Goal: Information Seeking & Learning: Learn about a topic

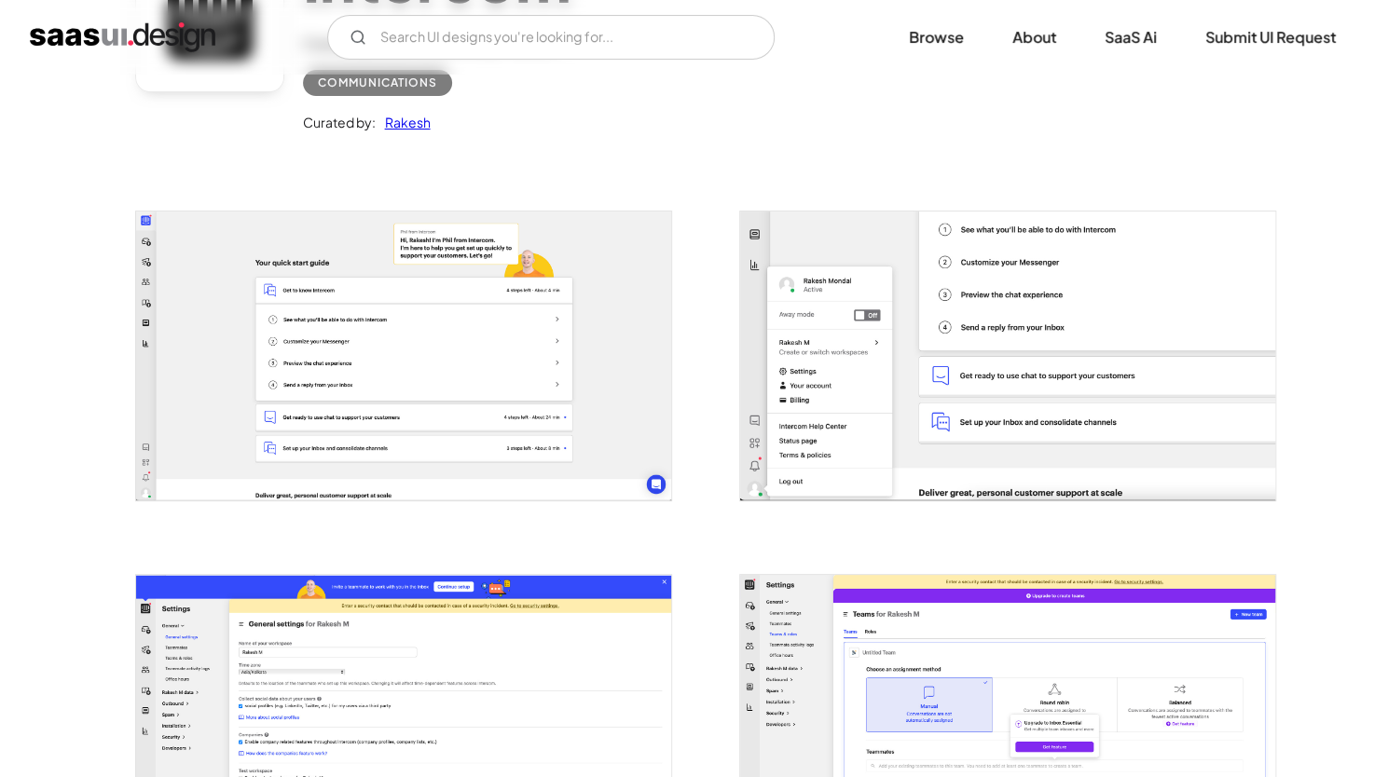
scroll to position [76, 0]
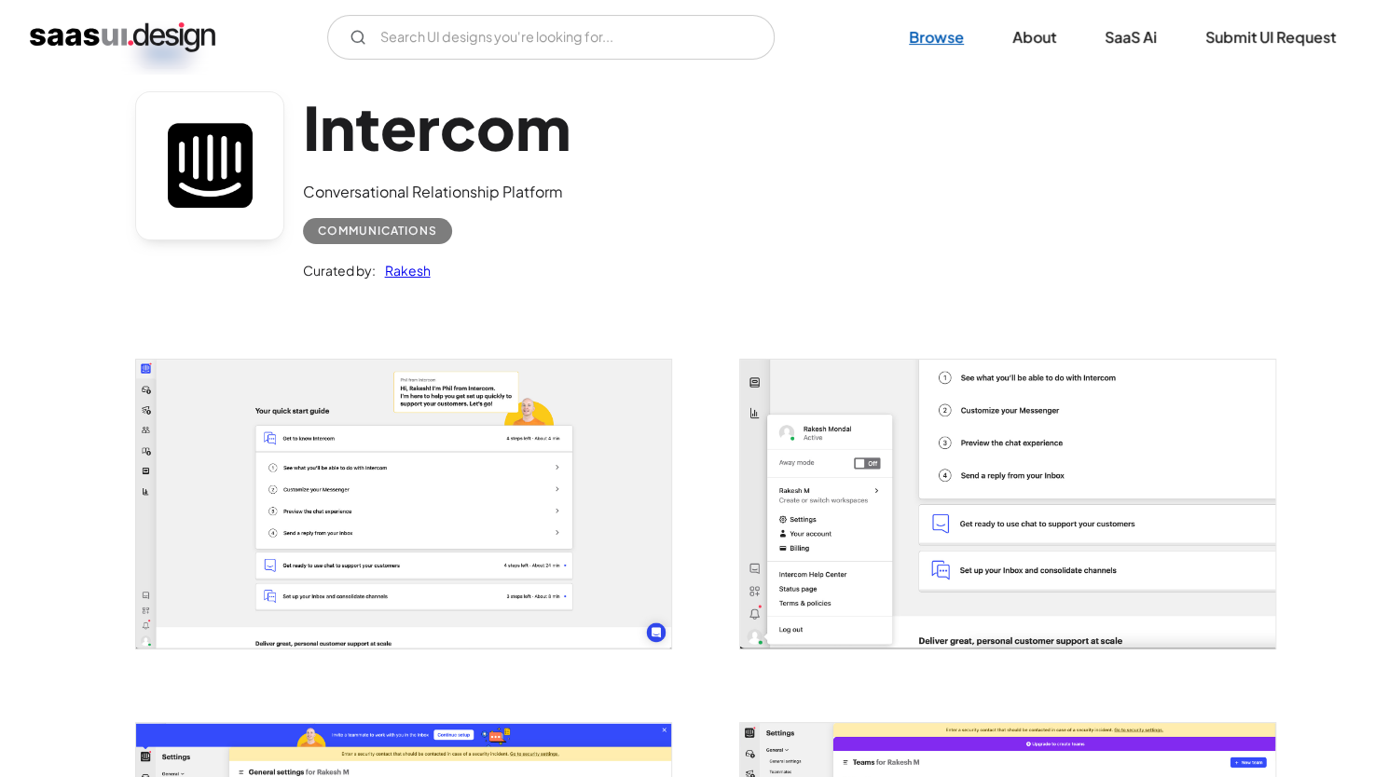
click at [928, 31] on link "Browse" at bounding box center [936, 37] width 100 height 41
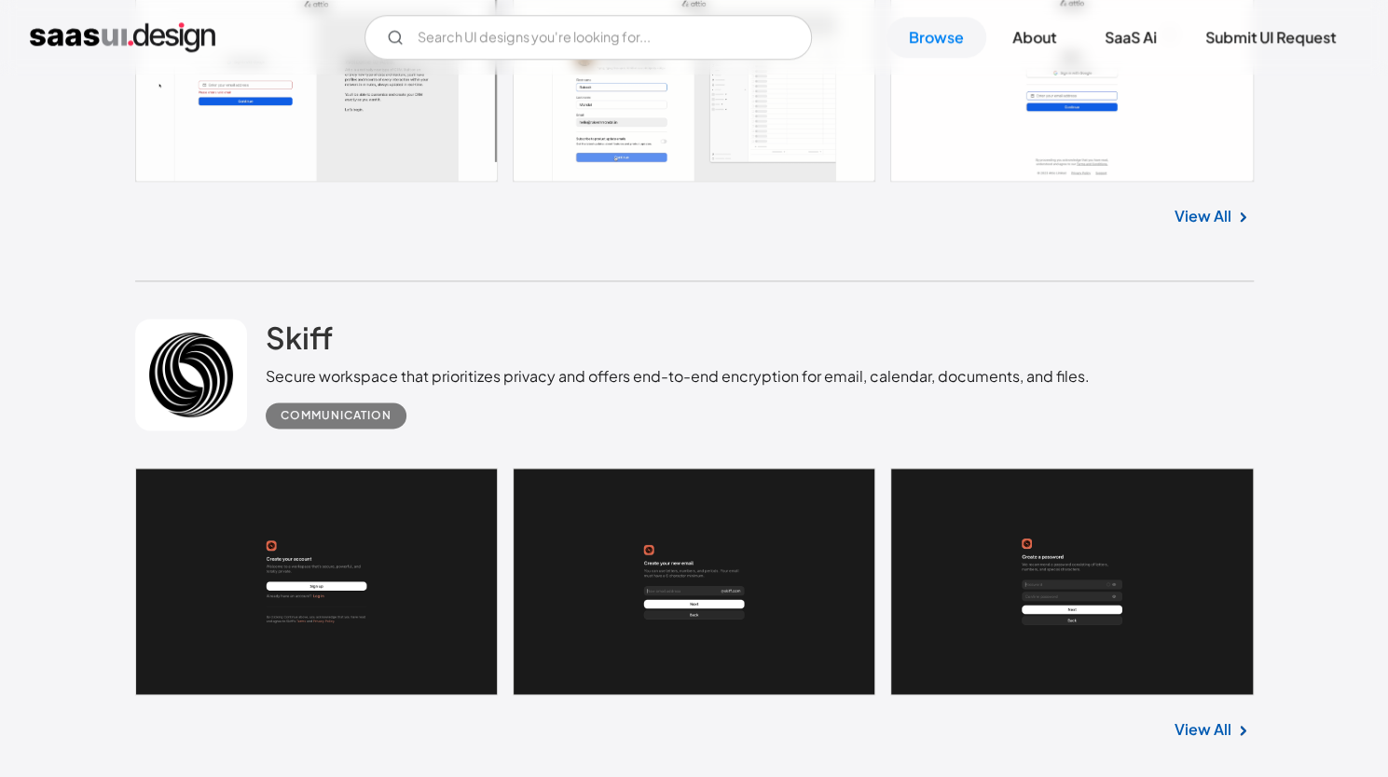
scroll to position [1325, 0]
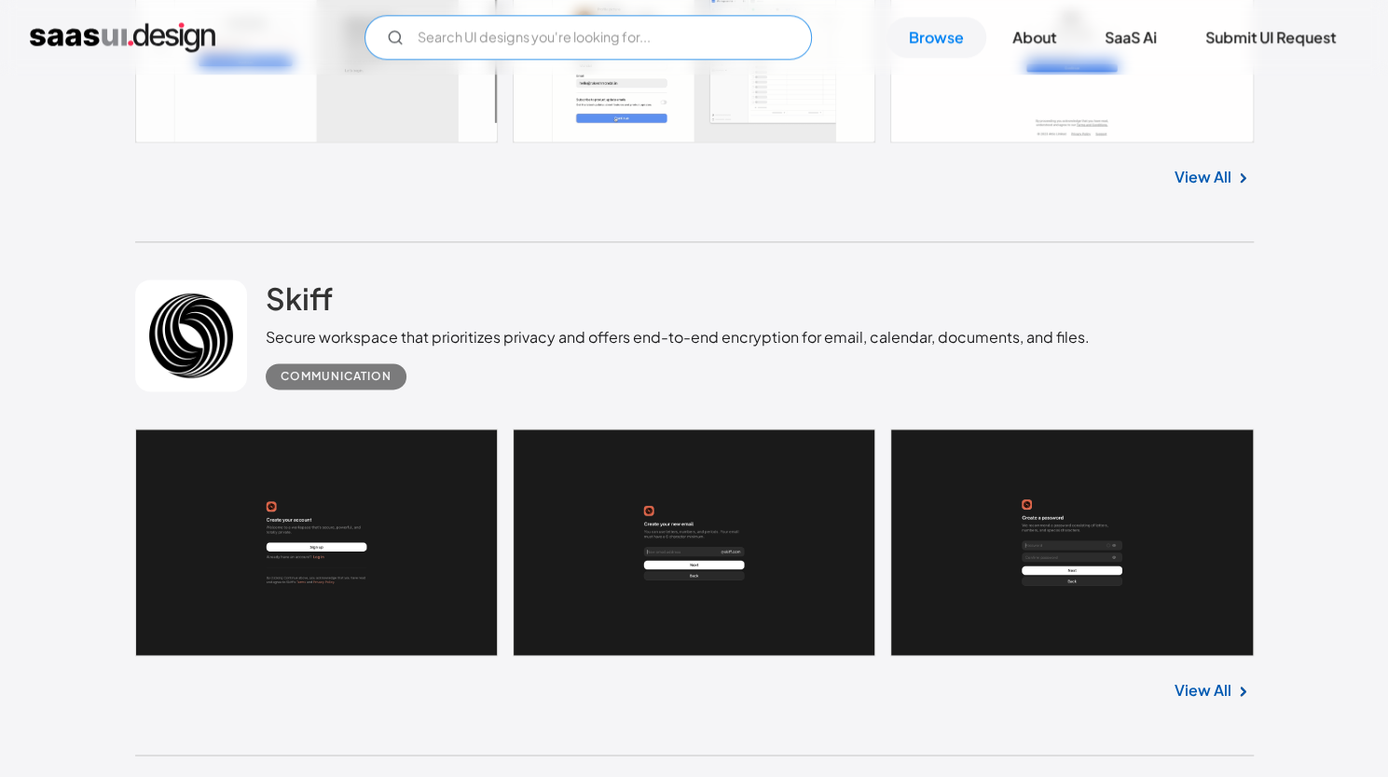
click at [643, 44] on input "Email Form" at bounding box center [587, 37] width 447 height 45
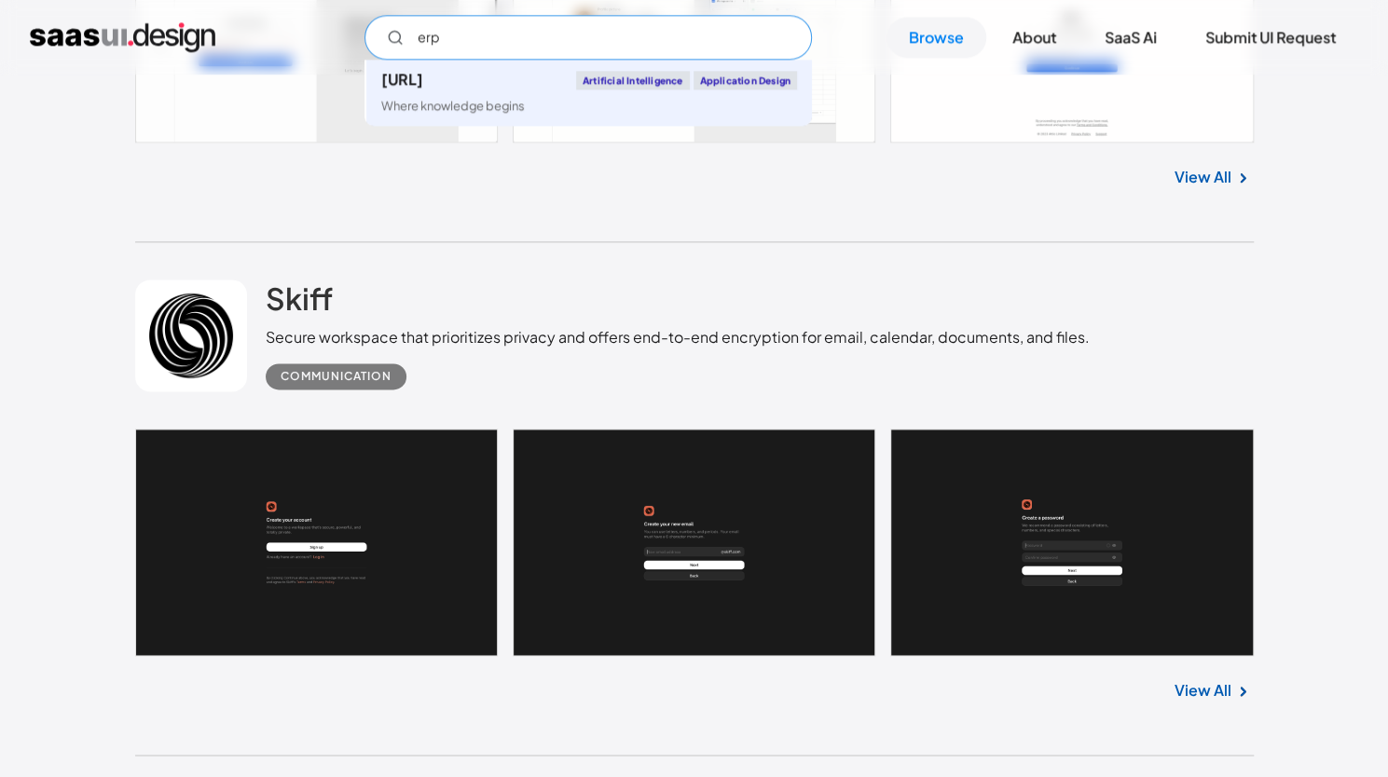
type input "erp"
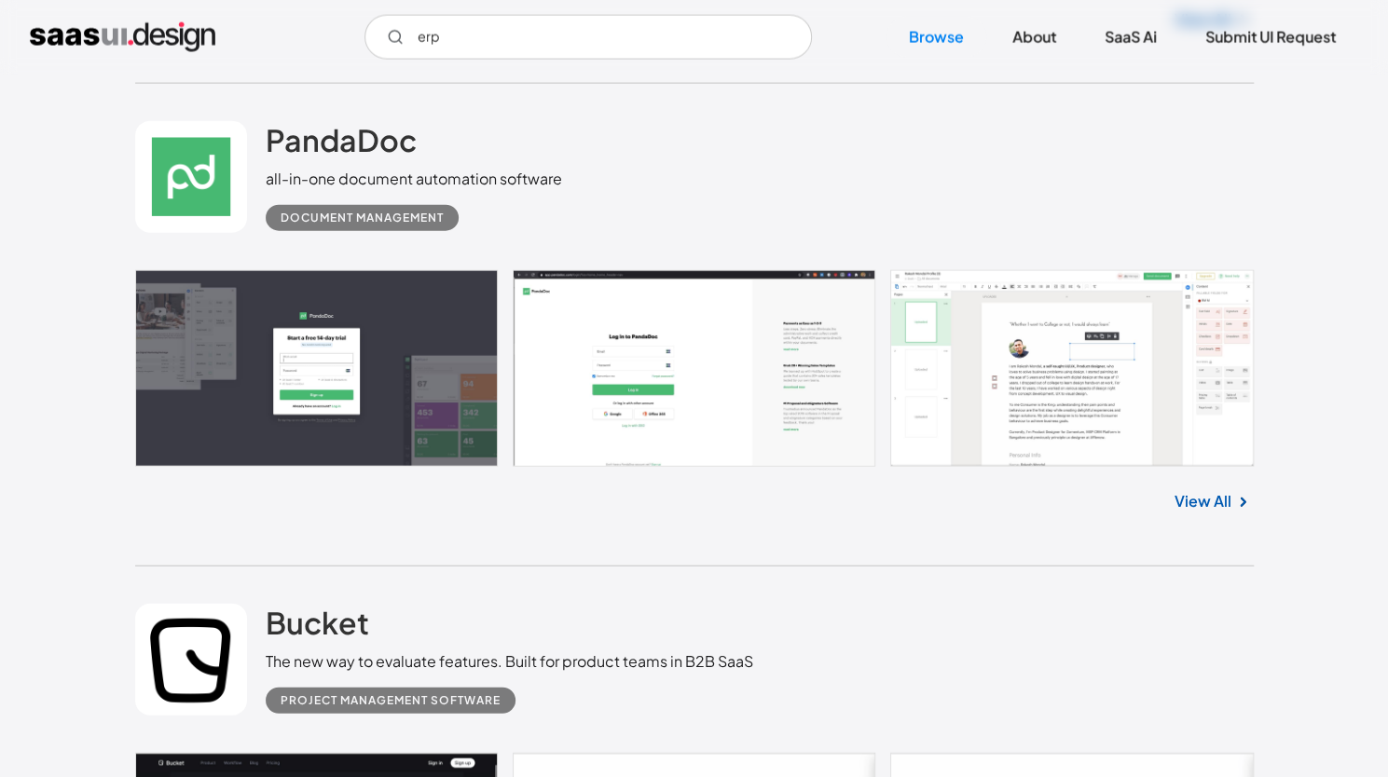
scroll to position [2498, 0]
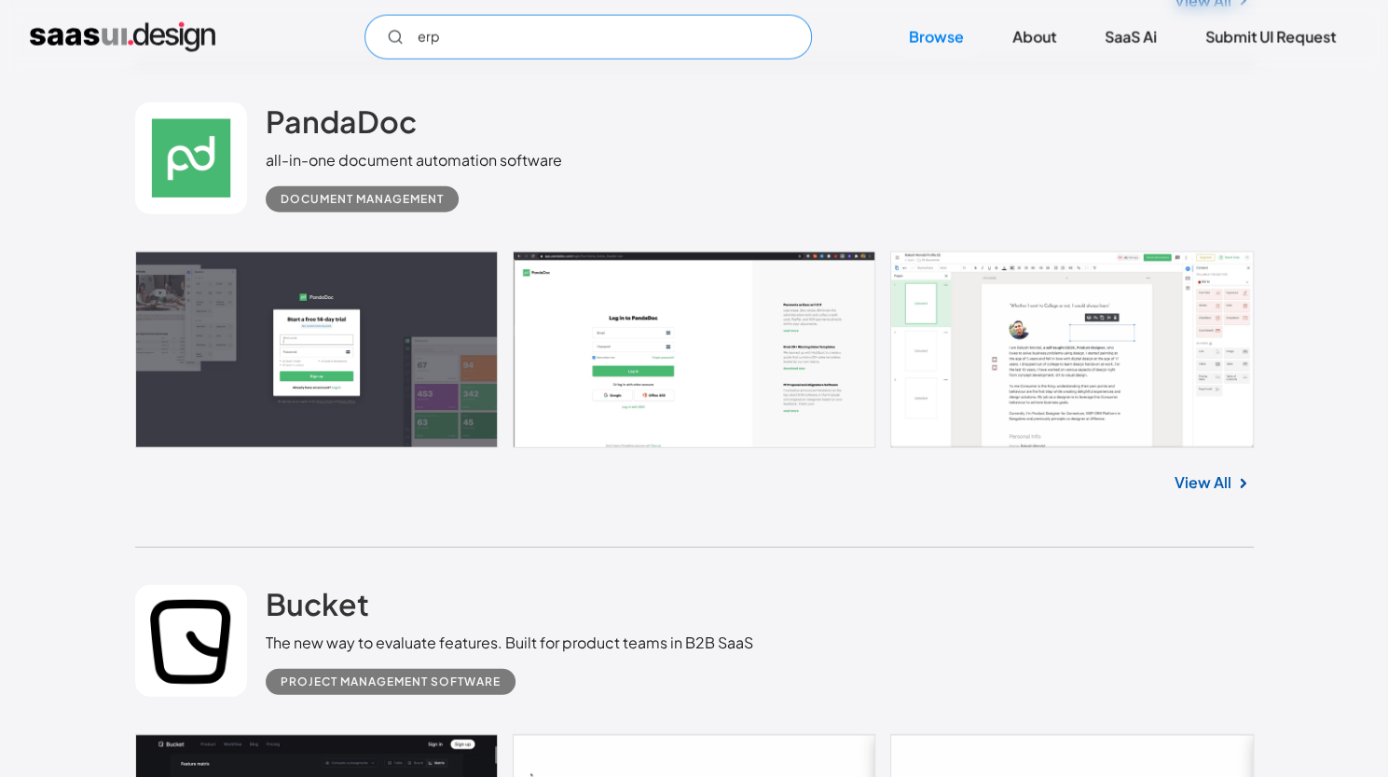
click at [594, 43] on input "erp" at bounding box center [587, 37] width 447 height 45
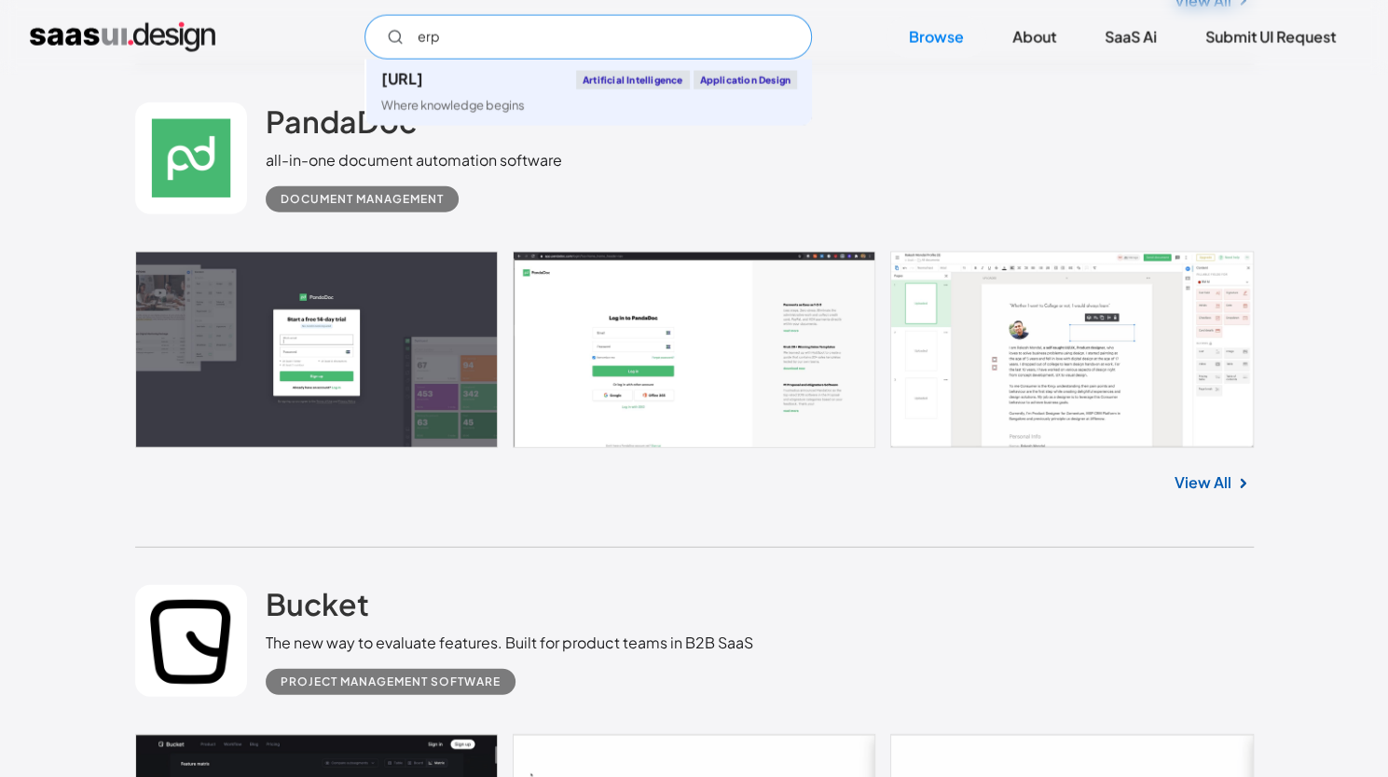
click at [594, 43] on input "erp" at bounding box center [587, 37] width 447 height 45
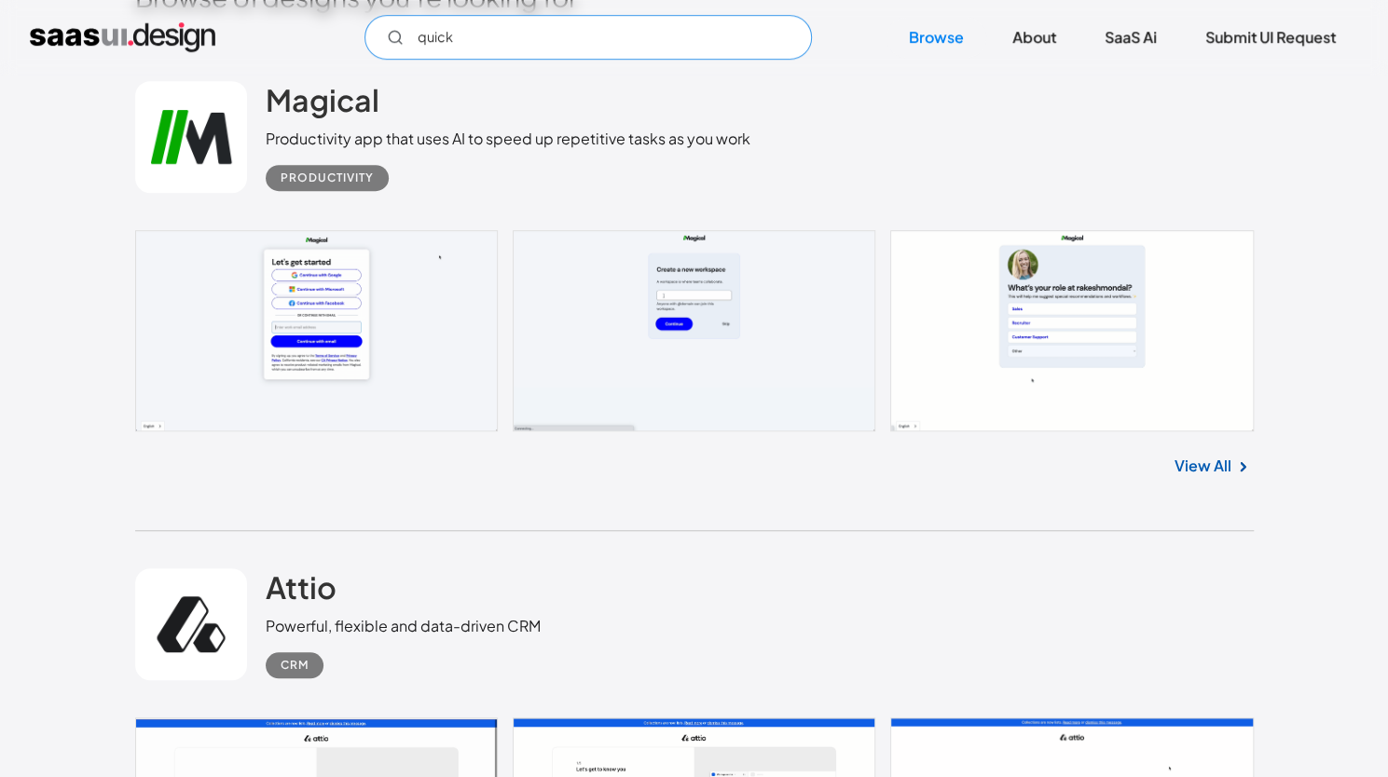
scroll to position [0, 0]
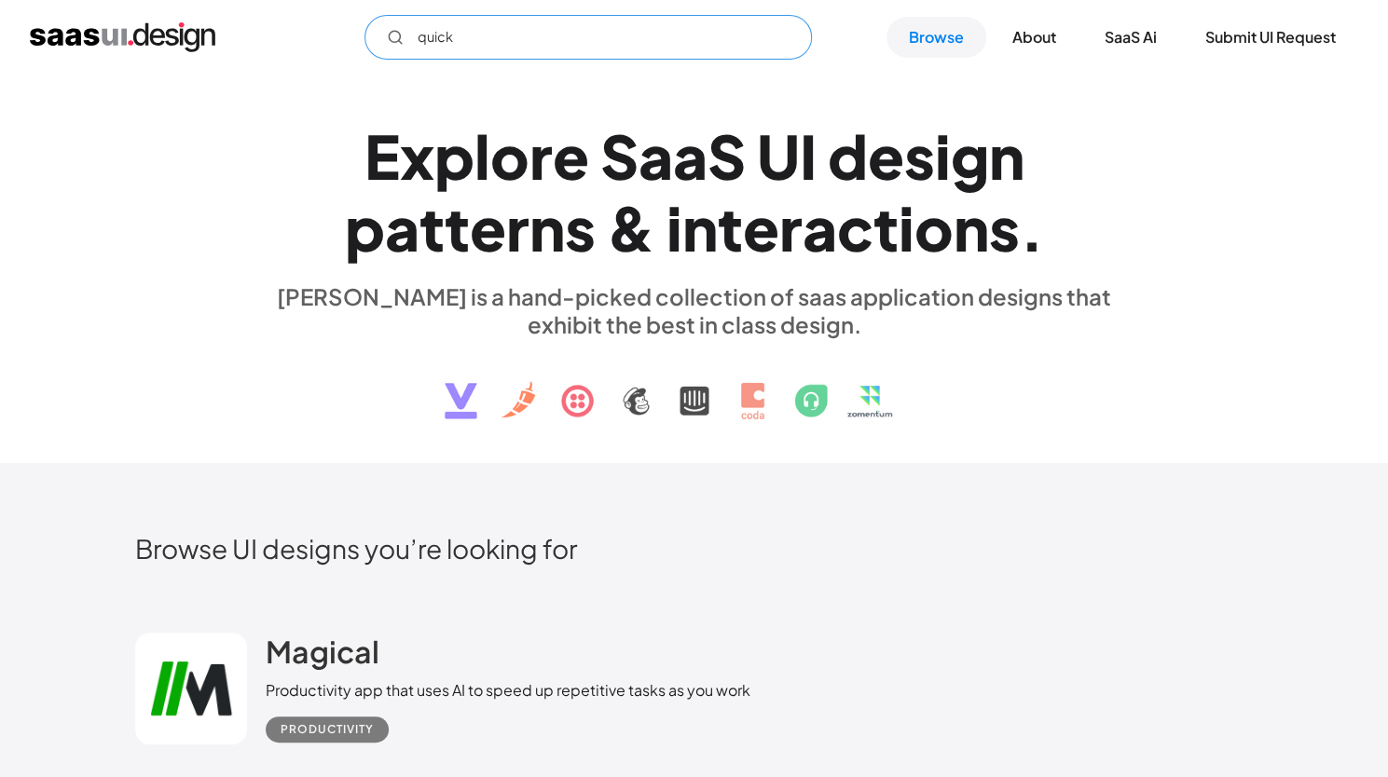
click at [520, 40] on input "quick" at bounding box center [587, 37] width 447 height 45
click at [643, 58] on input "quick" at bounding box center [587, 37] width 447 height 45
type input "quick"
click at [1144, 40] on link "SaaS Ai" at bounding box center [1130, 37] width 97 height 41
click at [1037, 17] on link "About" at bounding box center [1034, 37] width 89 height 41
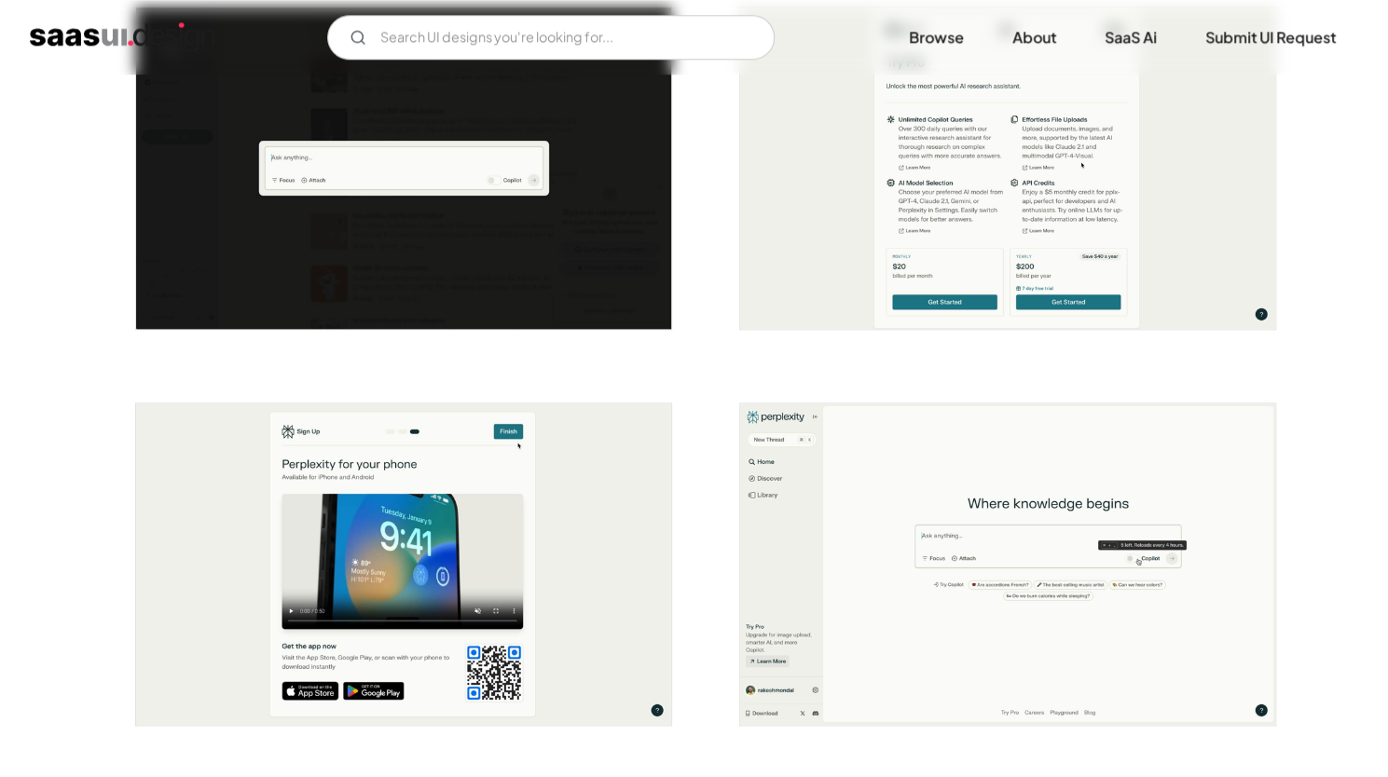
scroll to position [1223, 0]
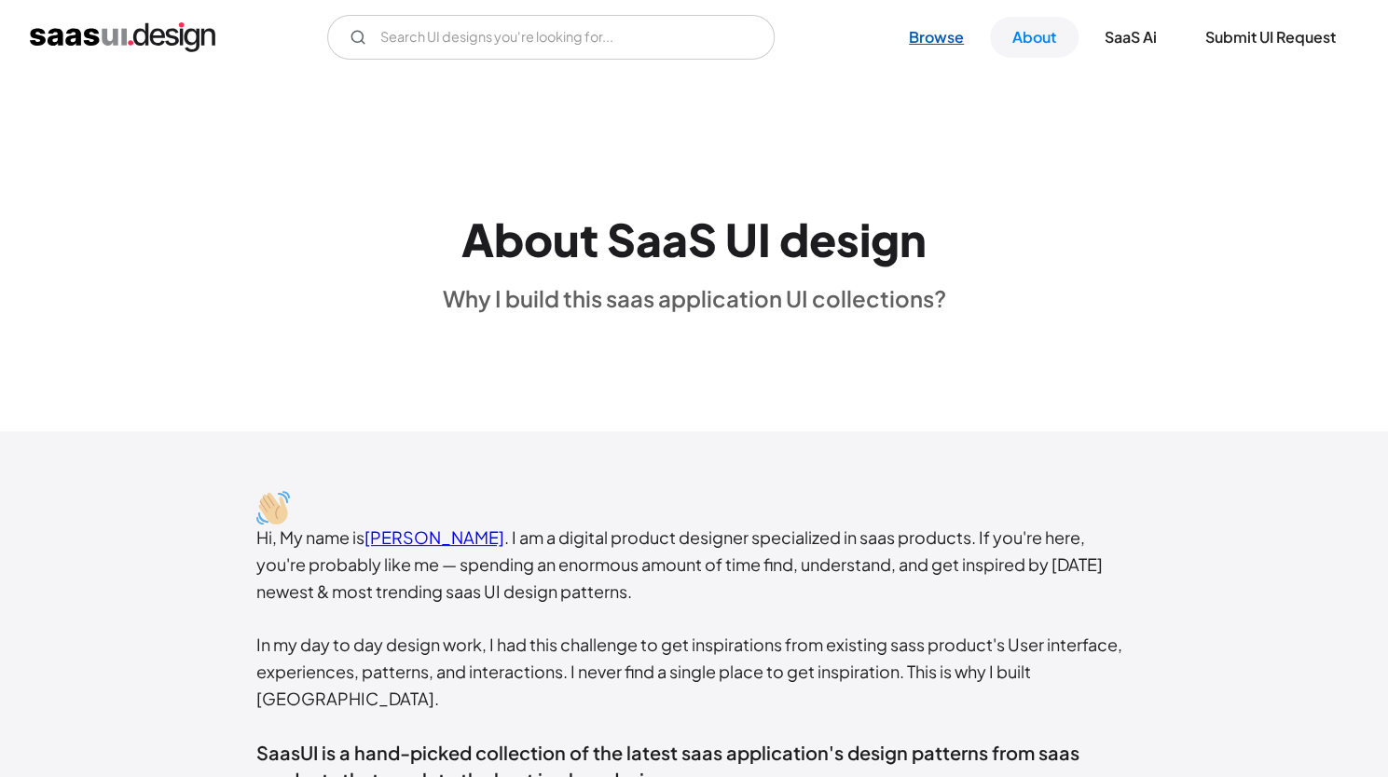
click at [941, 36] on link "Browse" at bounding box center [936, 37] width 100 height 41
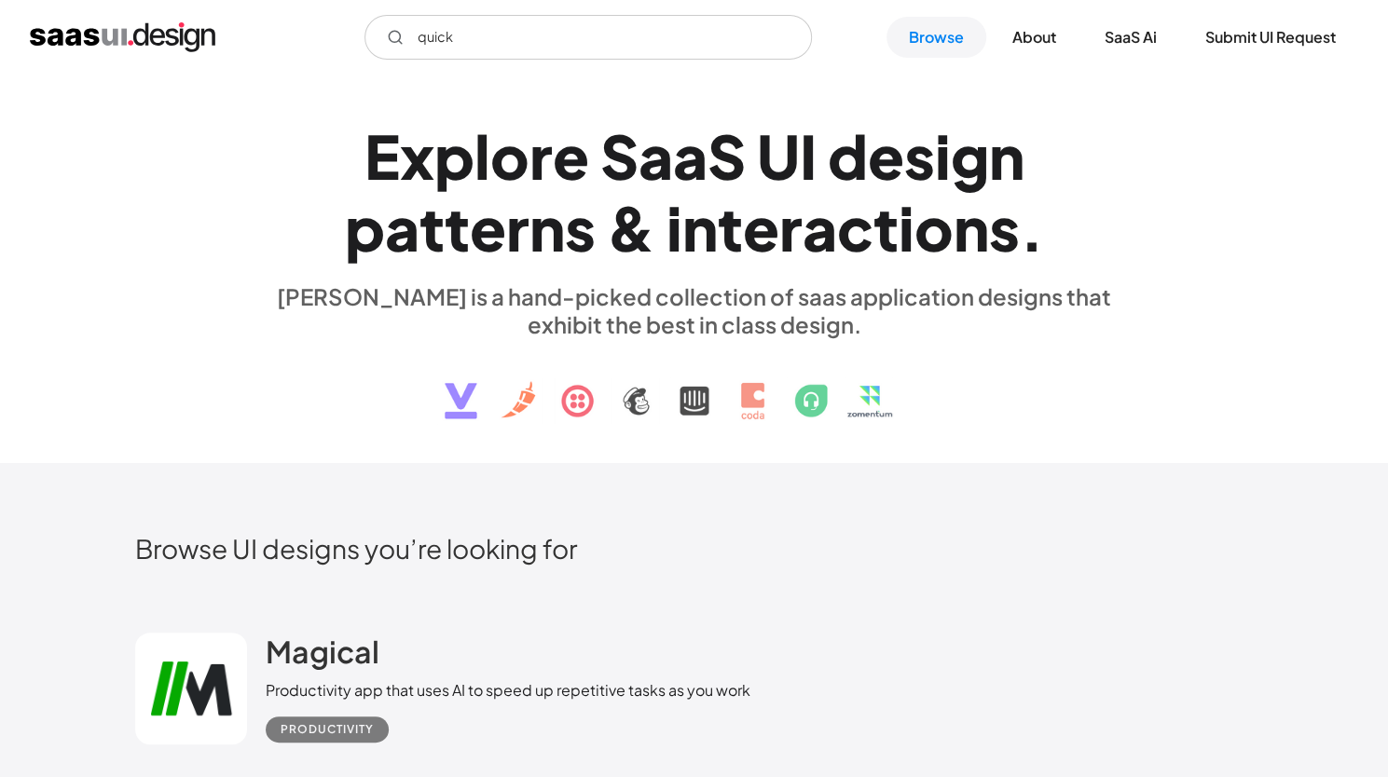
type input "quick"
click at [387, 35] on icon "Email Form" at bounding box center [395, 37] width 17 height 17
click at [395, 36] on icon "Email Form" at bounding box center [395, 37] width 17 height 17
click at [162, 45] on img "home" at bounding box center [122, 37] width 185 height 30
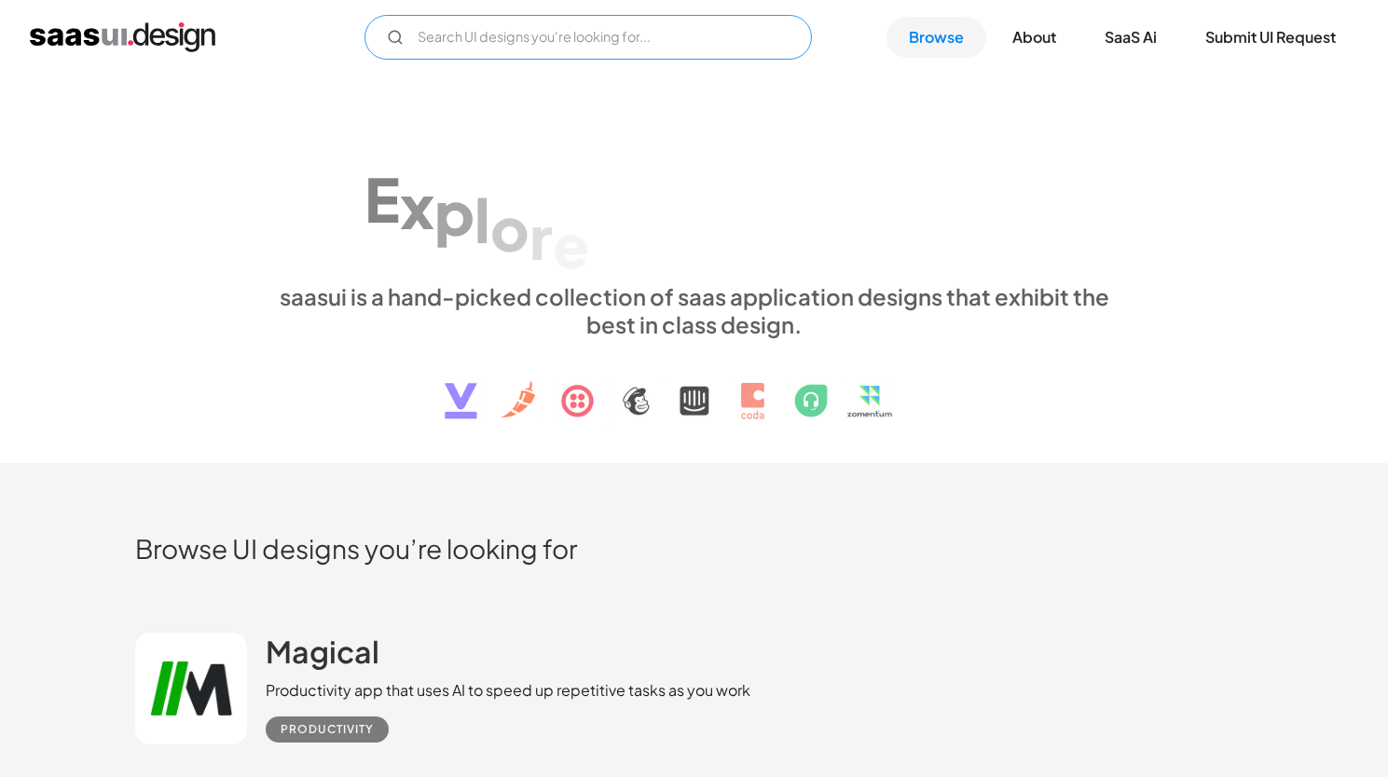
click at [459, 44] on input "Email Form" at bounding box center [587, 37] width 447 height 45
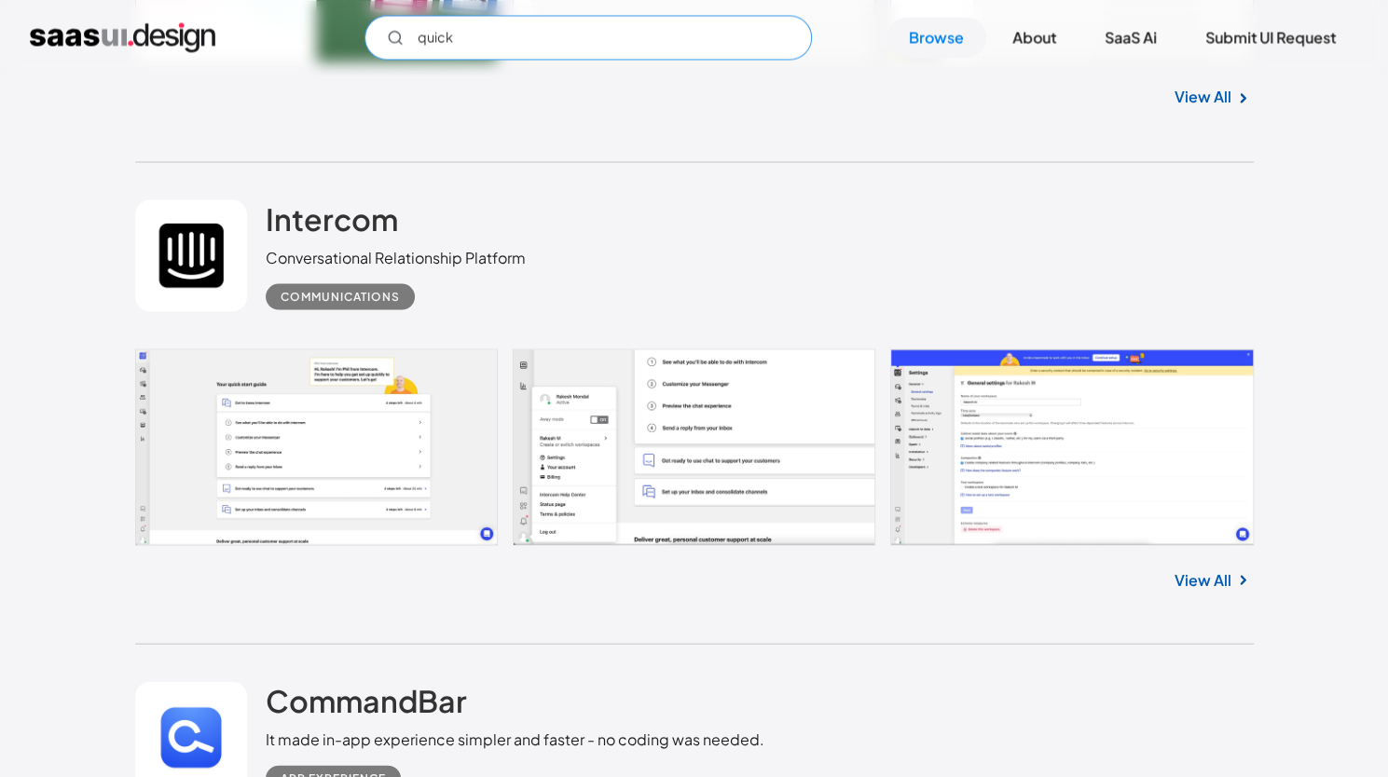
scroll to position [22762, 0]
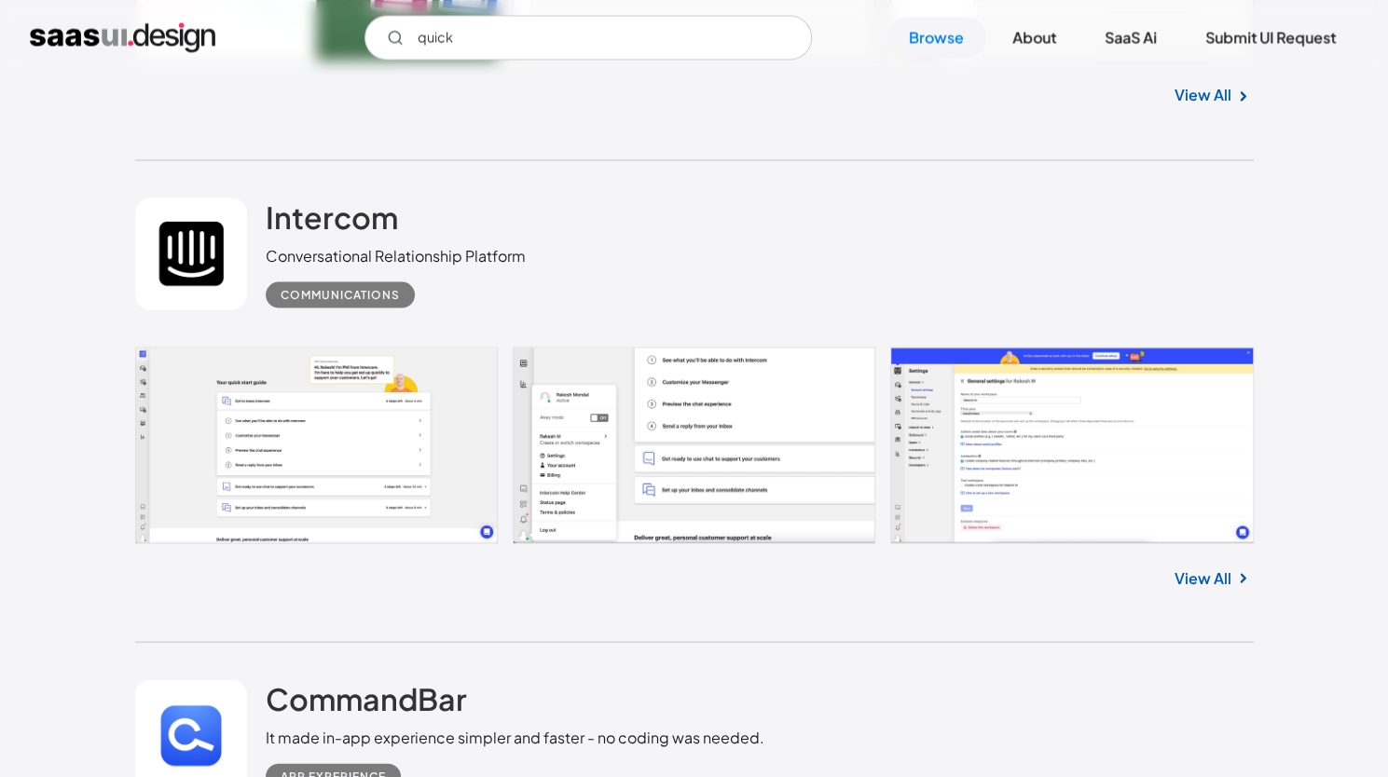
click at [925, 398] on link at bounding box center [694, 445] width 1118 height 197
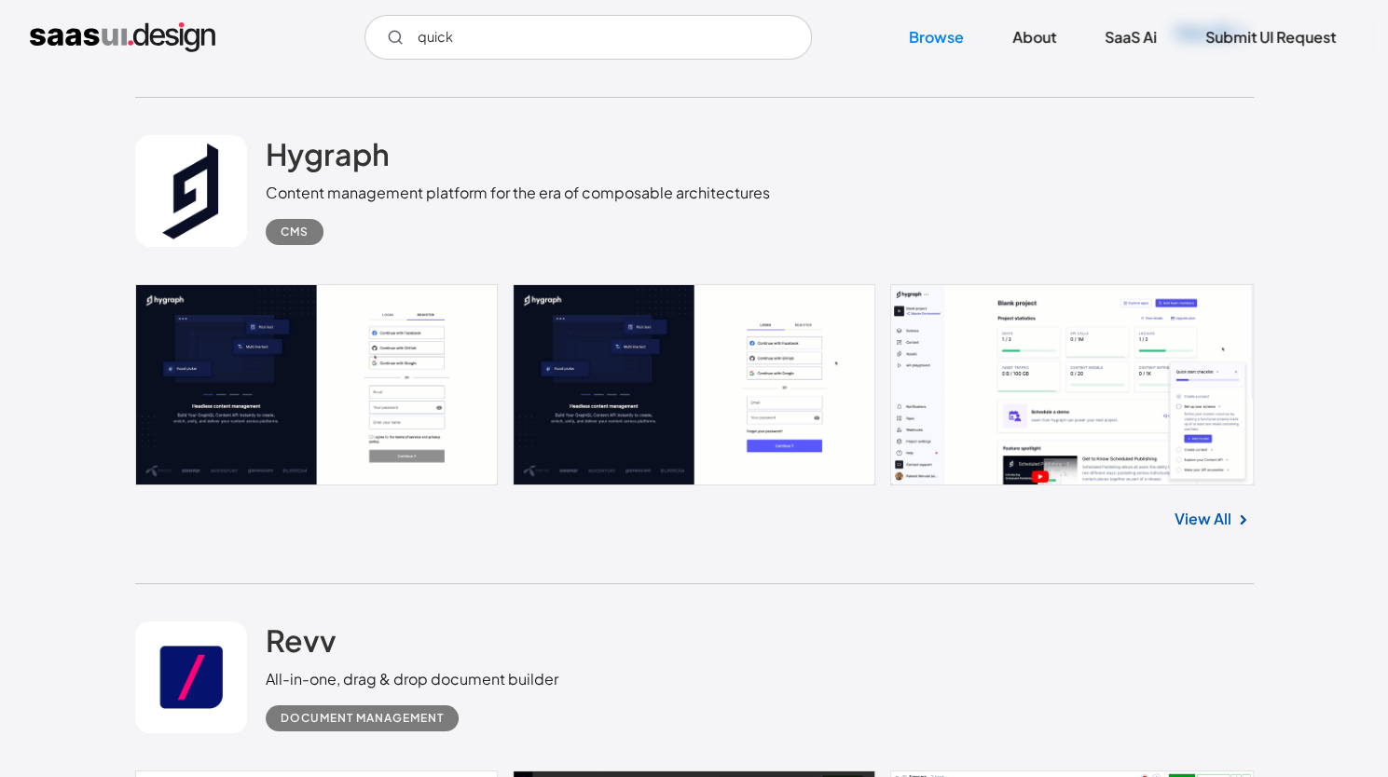
scroll to position [24760, 0]
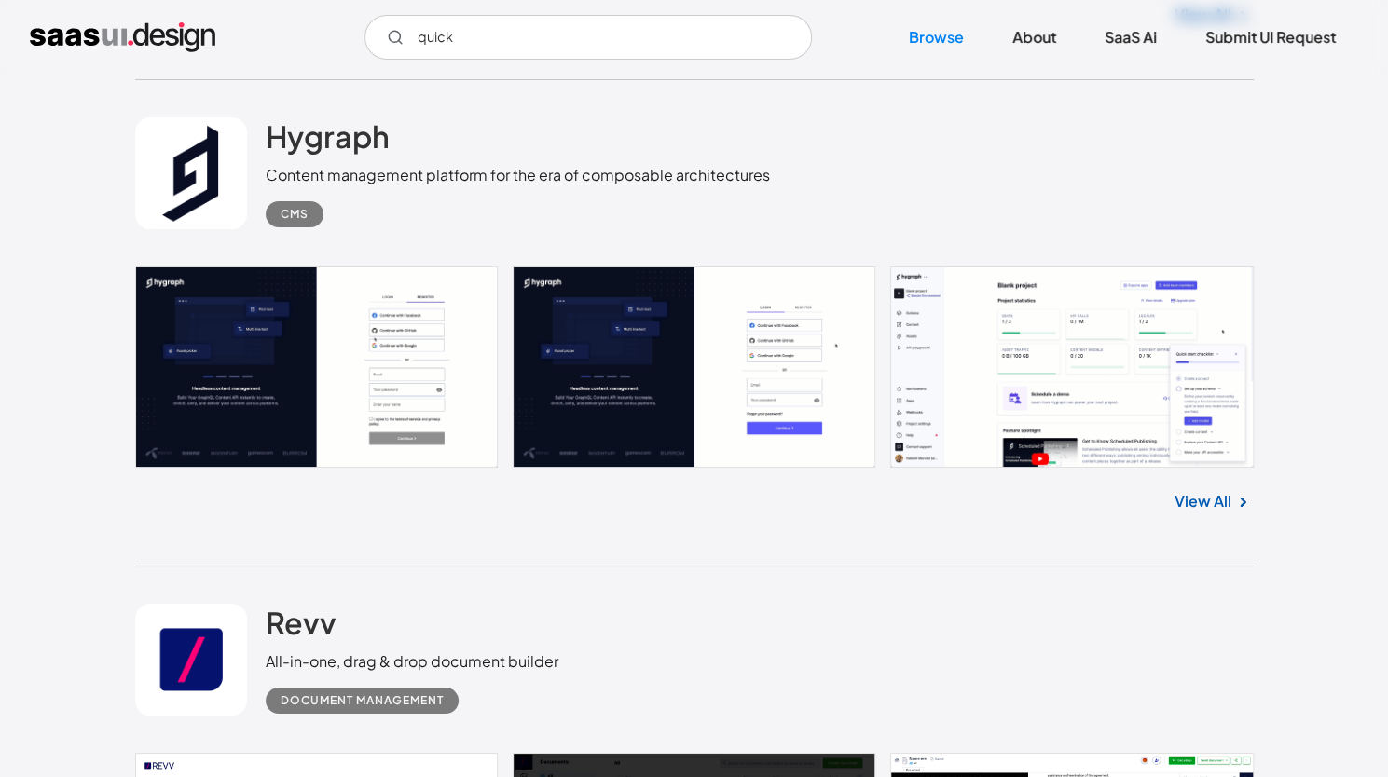
click at [1002, 330] on link at bounding box center [694, 367] width 1118 height 201
click at [559, 42] on input "quick" at bounding box center [587, 37] width 447 height 45
type input "q"
type input "i"
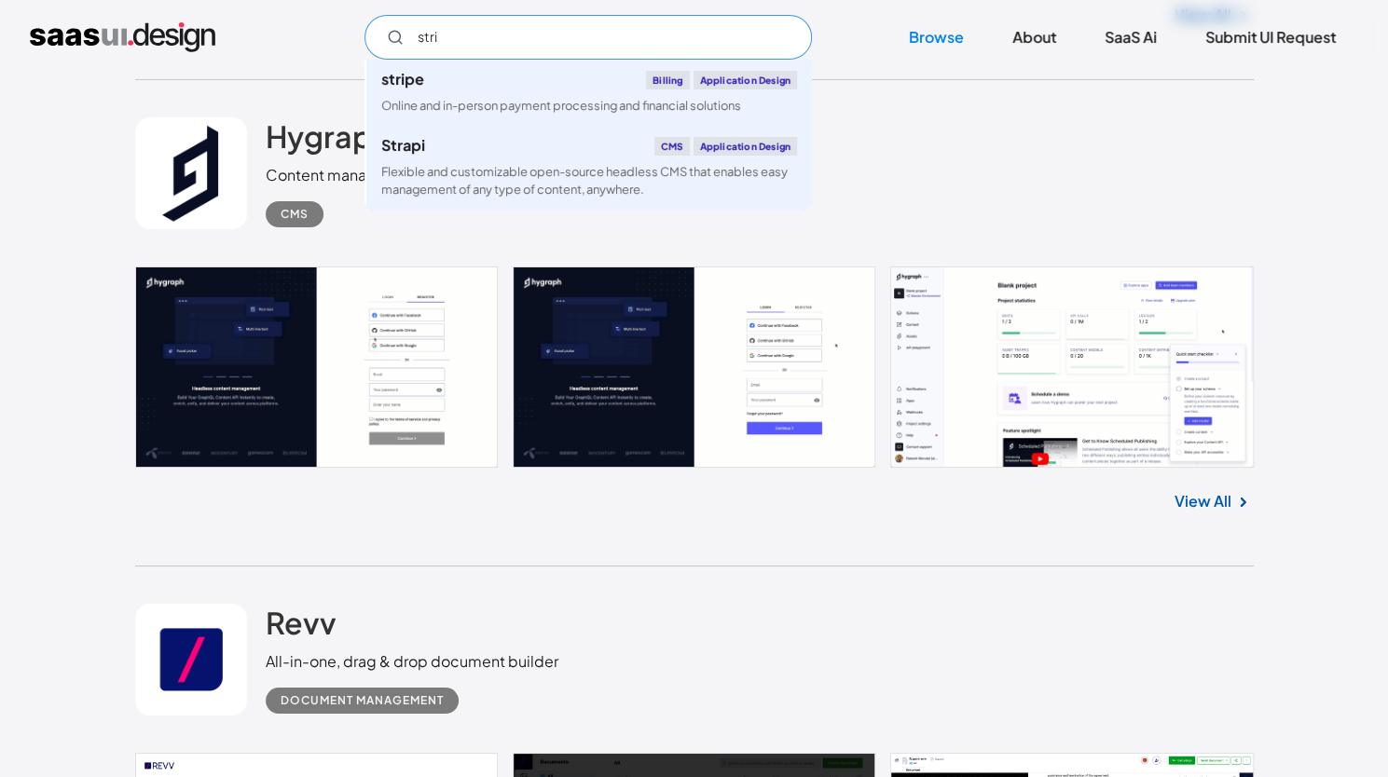
scroll to position [0, 0]
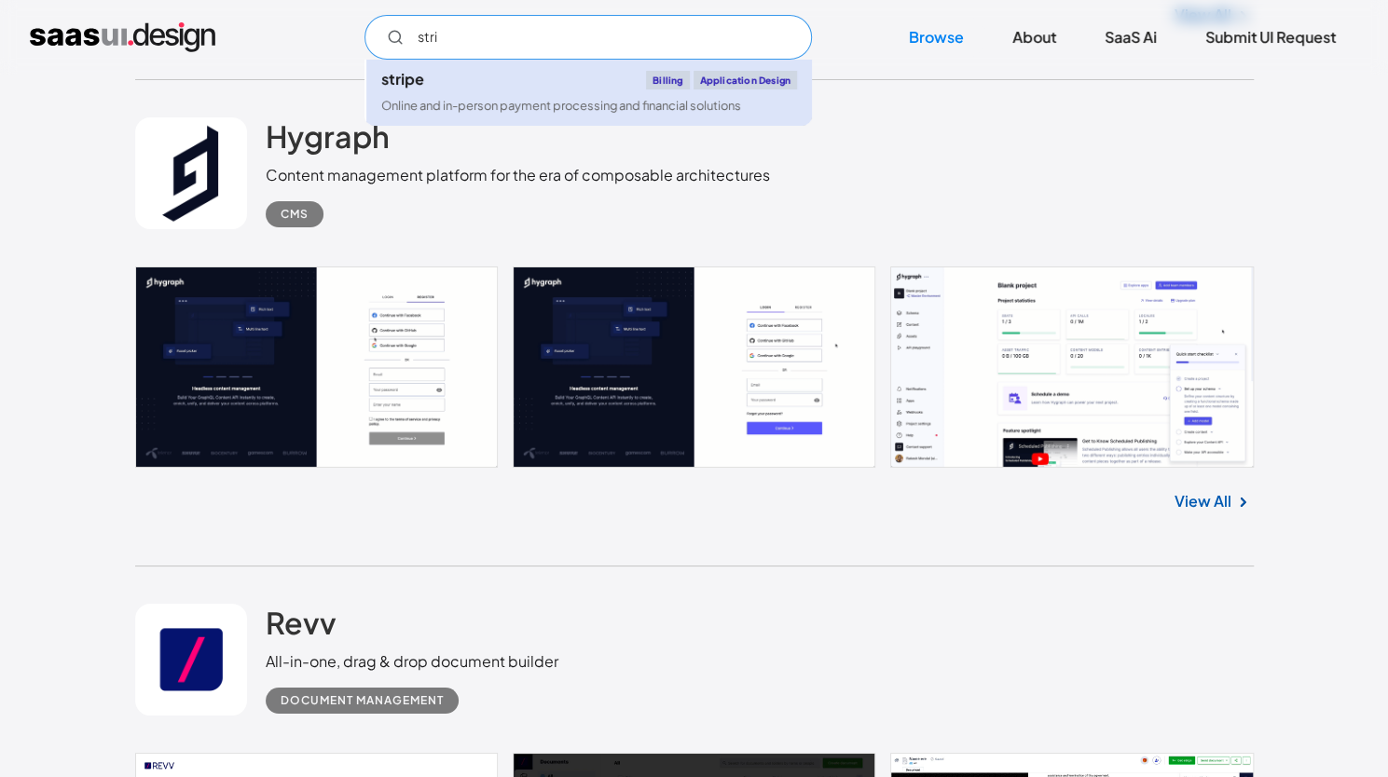
click at [583, 89] on div "stripe Billing Application Design" at bounding box center [589, 80] width 416 height 19
type input "stri"
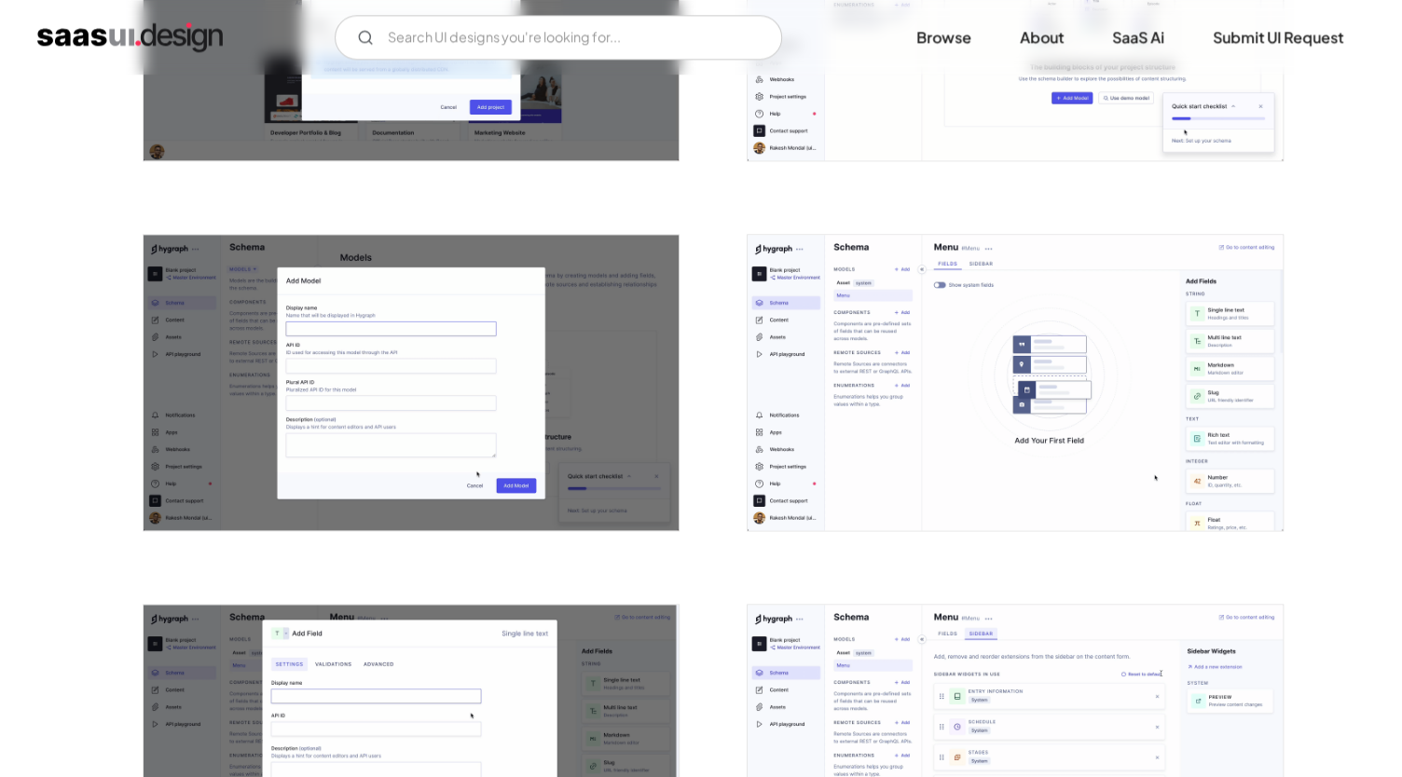
scroll to position [1312, 0]
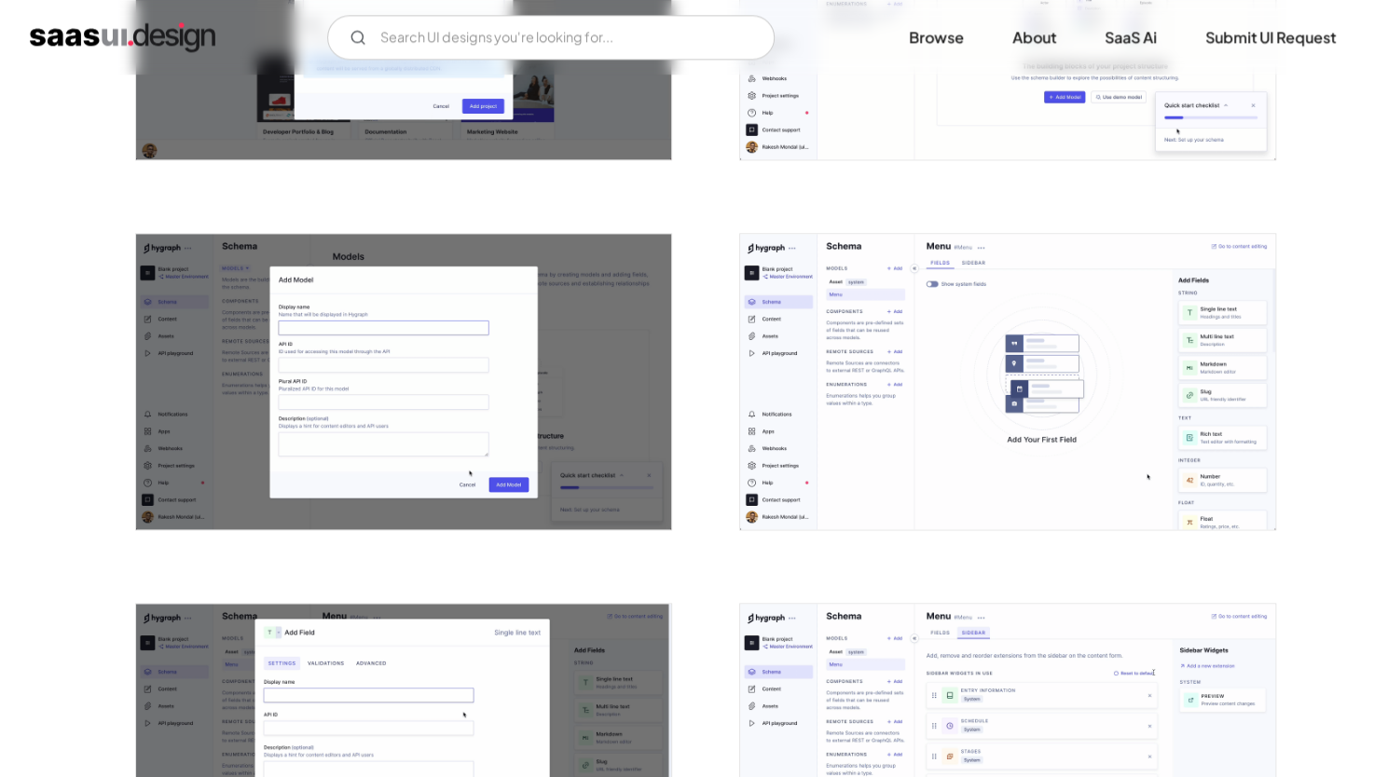
click at [573, 427] on img "open lightbox" at bounding box center [403, 381] width 535 height 295
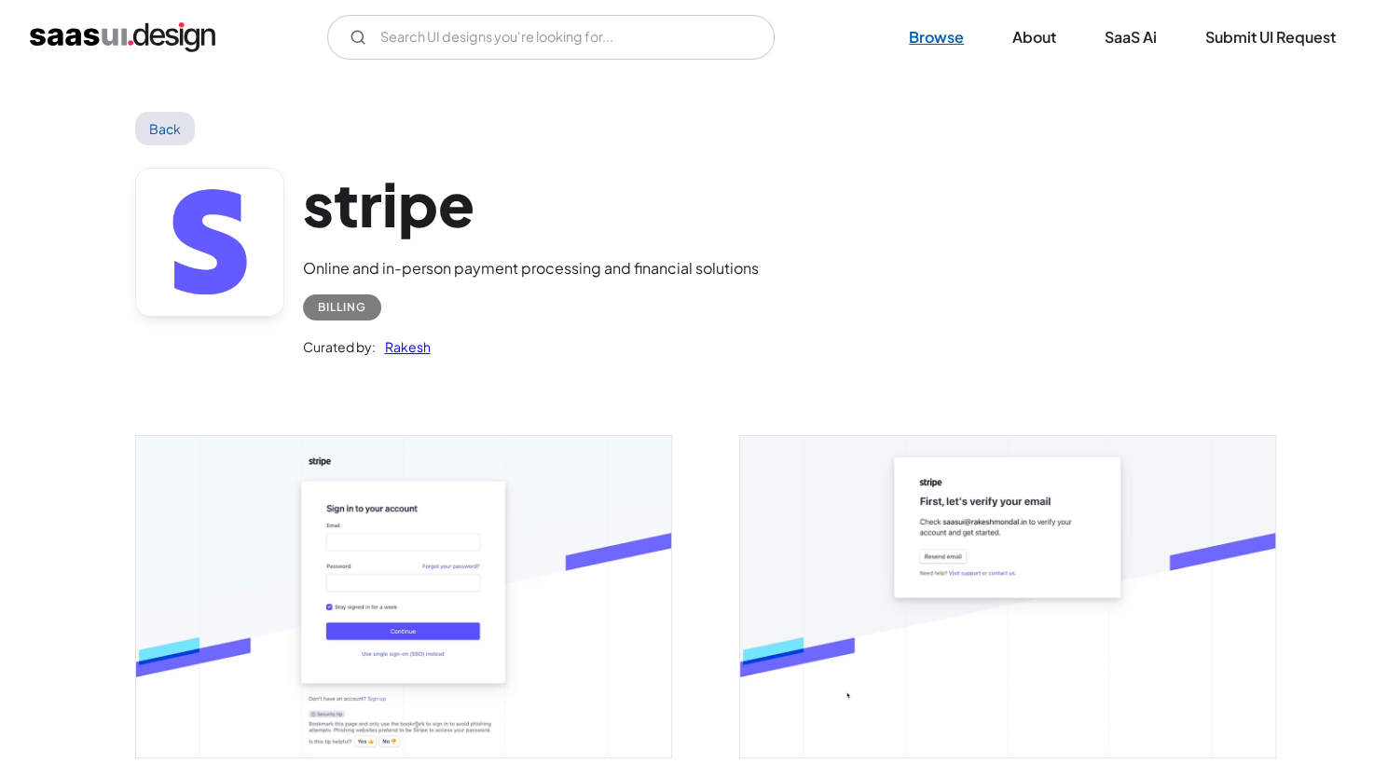
click at [938, 36] on link "Browse" at bounding box center [936, 37] width 100 height 41
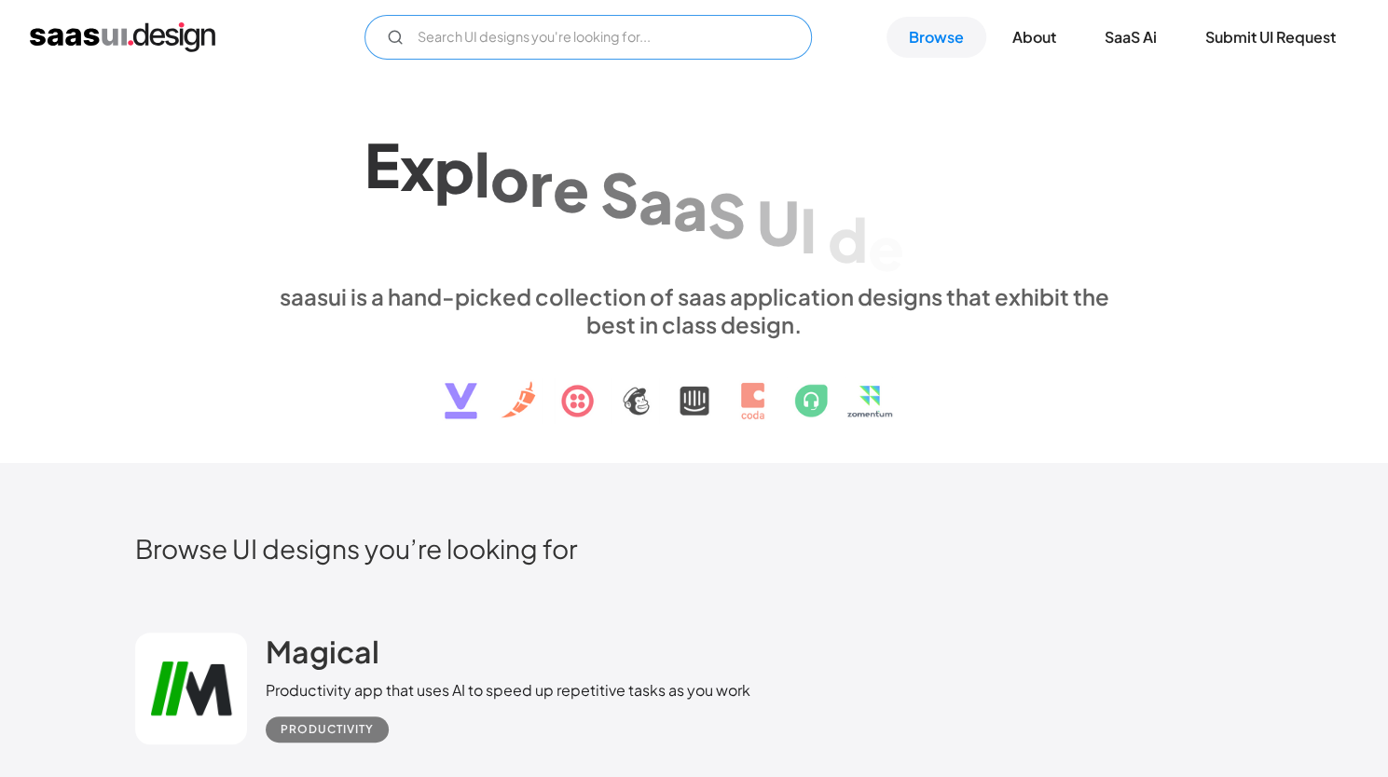
click at [733, 39] on input "Email Form" at bounding box center [587, 37] width 447 height 45
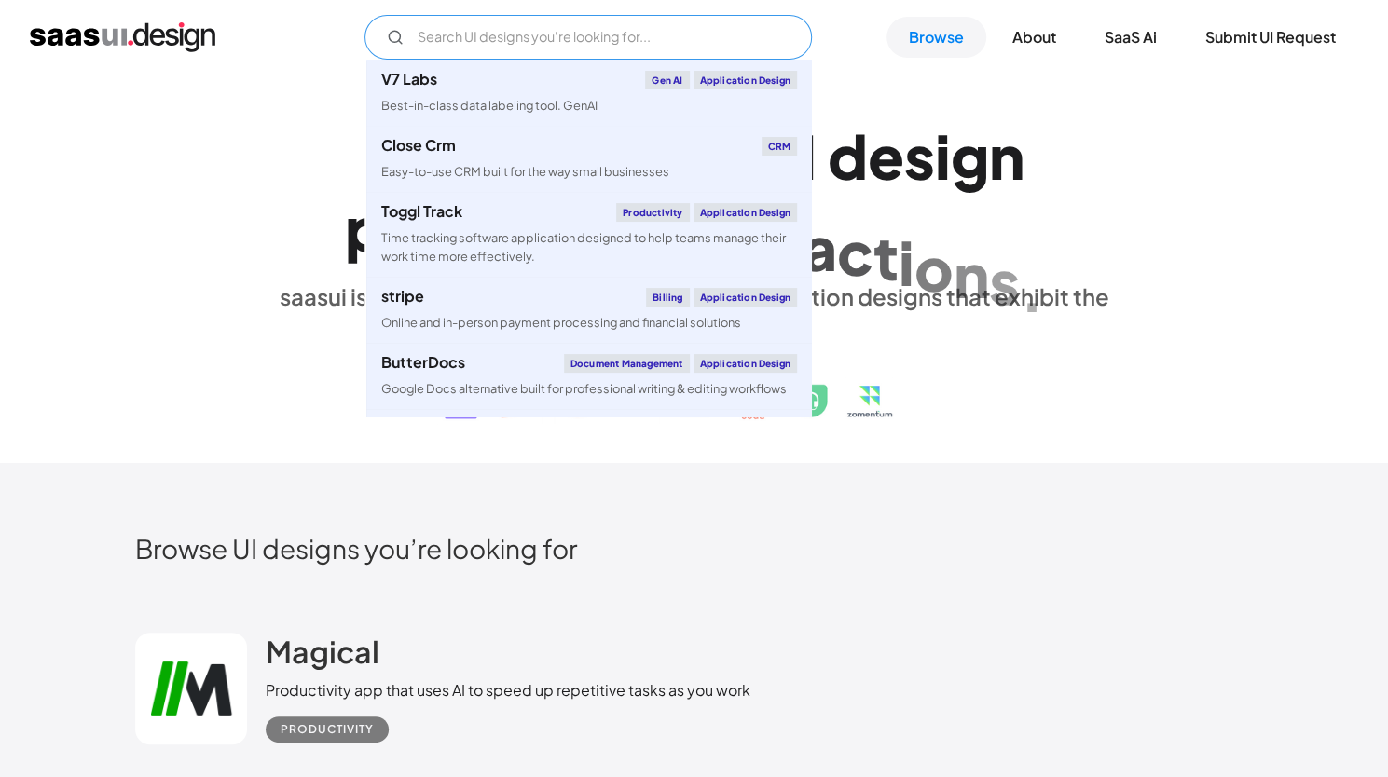
type input "q"
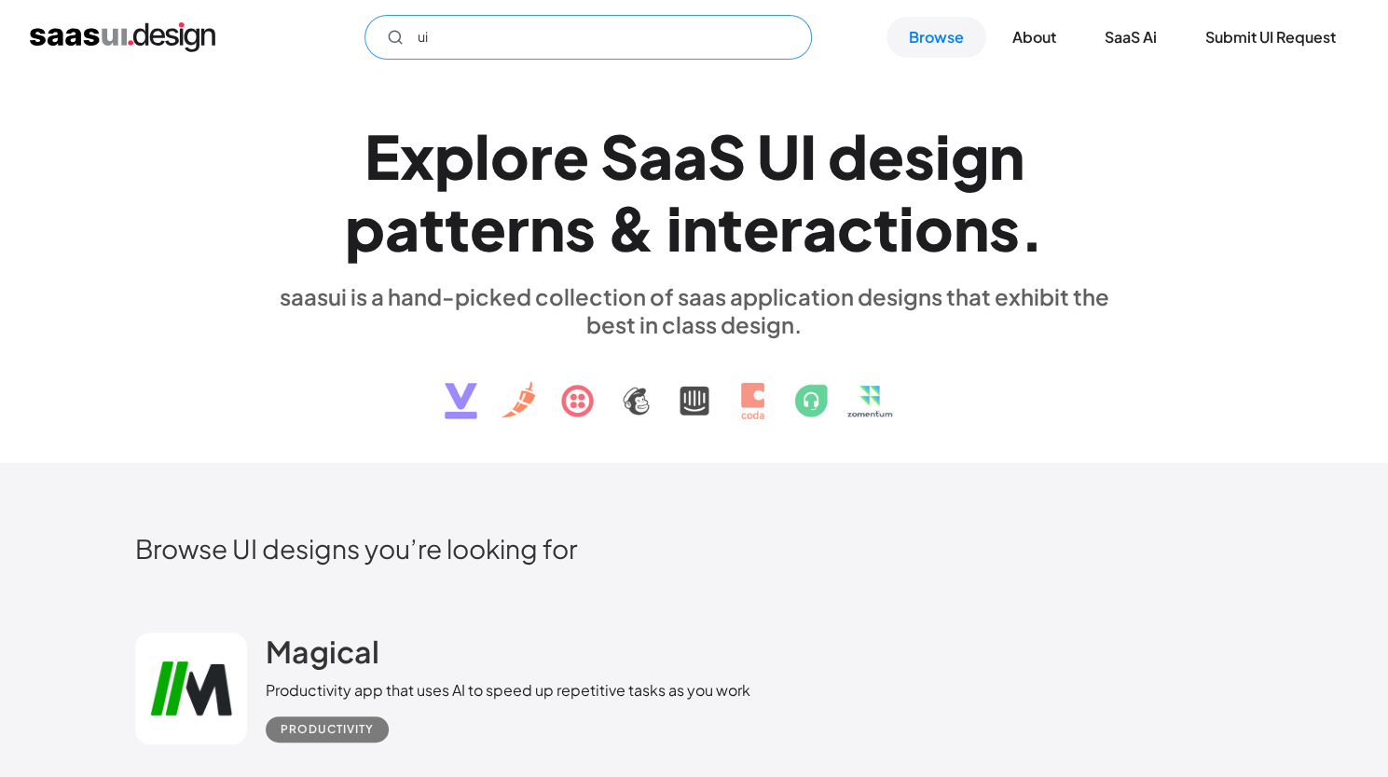
type input "u"
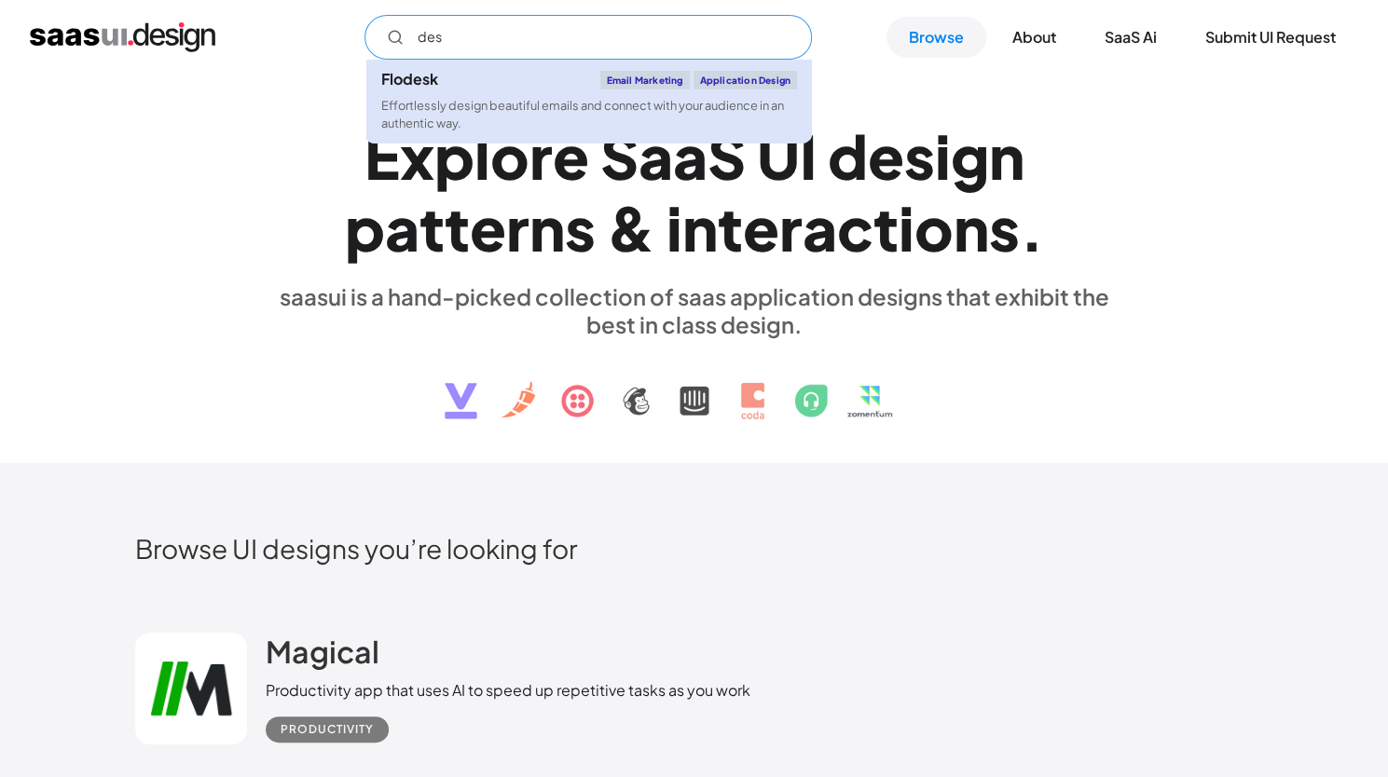
click at [588, 94] on link "Flodesk Email Marketing Application Design Effortlessly design beautiful emails…" at bounding box center [588, 102] width 445 height 84
type input "des"
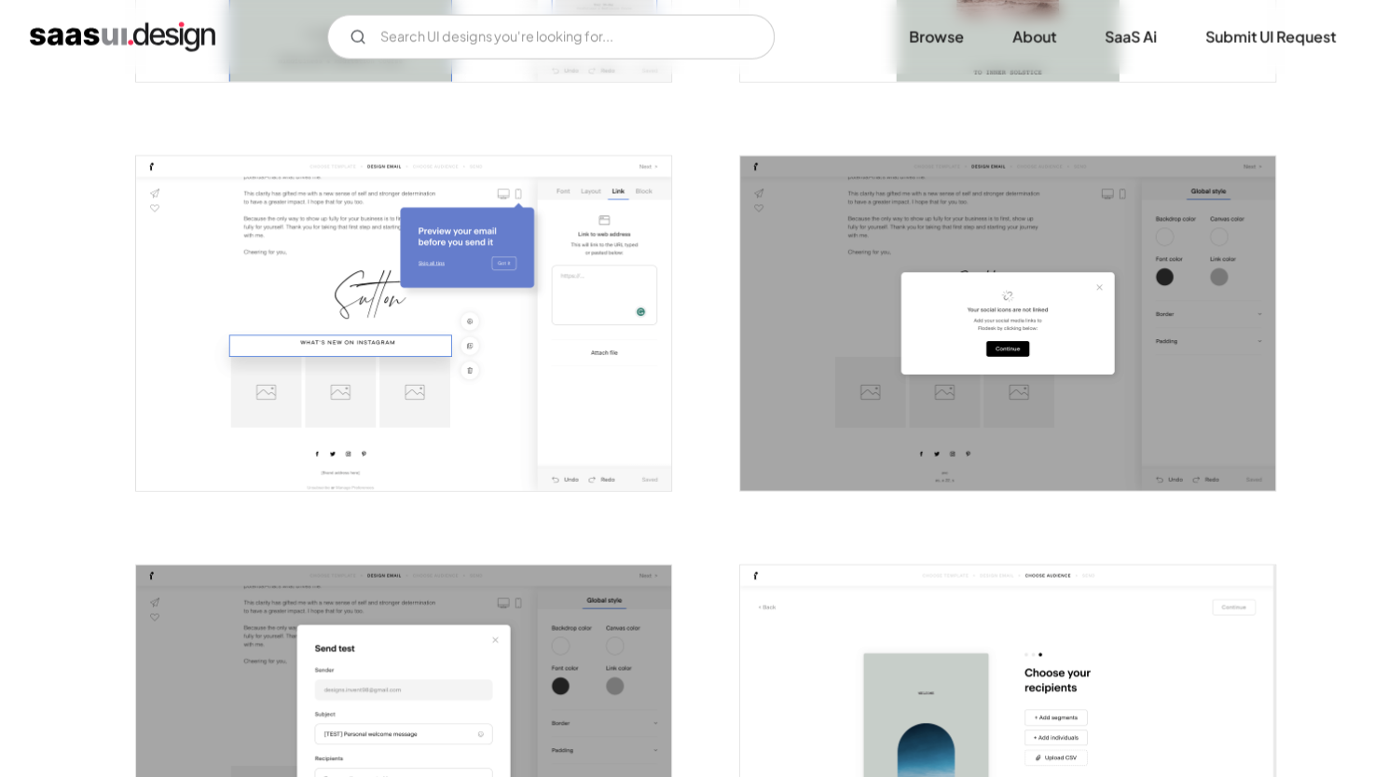
scroll to position [2354, 0]
